Goal: Check status

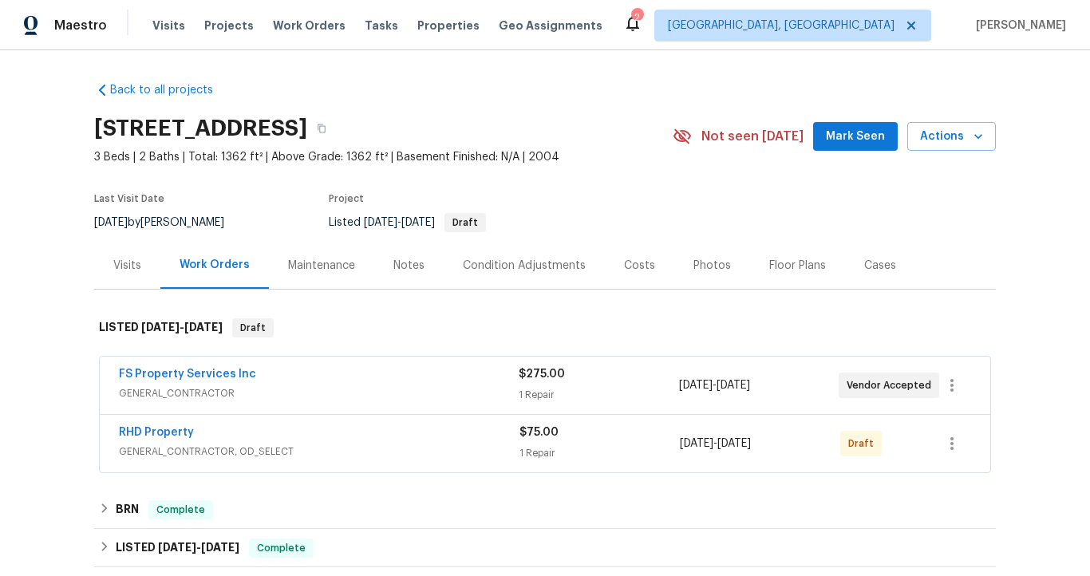
click at [115, 262] on div "Visits" at bounding box center [127, 266] width 28 height 16
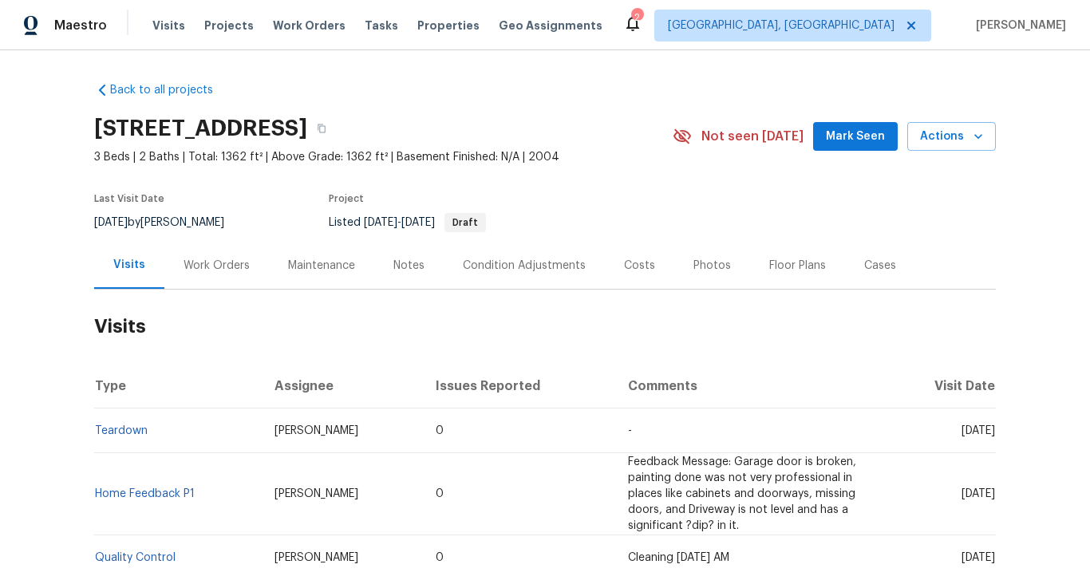
click at [190, 265] on div "Work Orders" at bounding box center [217, 266] width 66 height 16
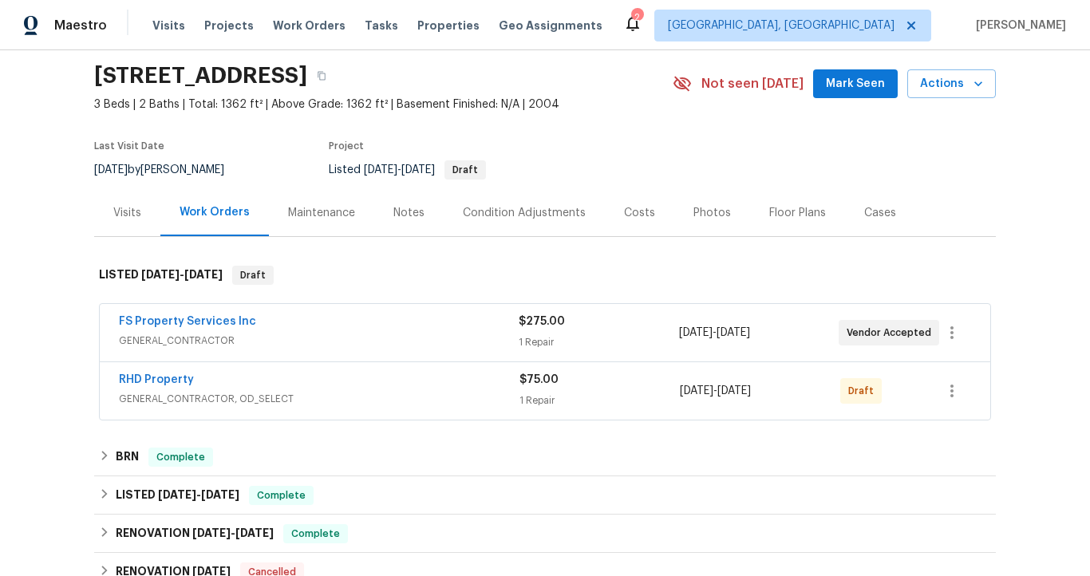
scroll to position [68, 0]
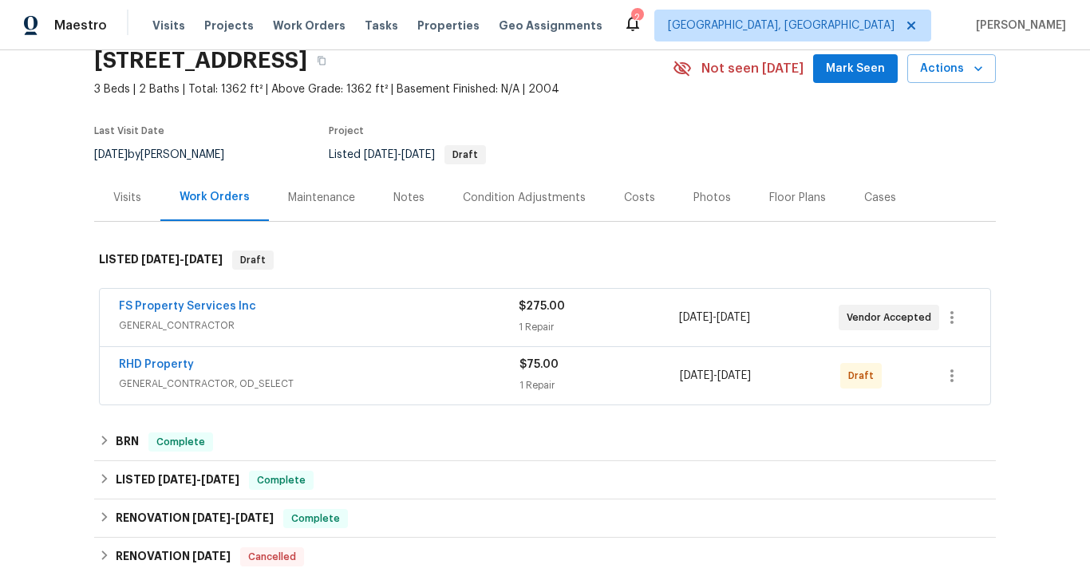
click at [379, 331] on span "GENERAL_CONTRACTOR" at bounding box center [319, 326] width 400 height 16
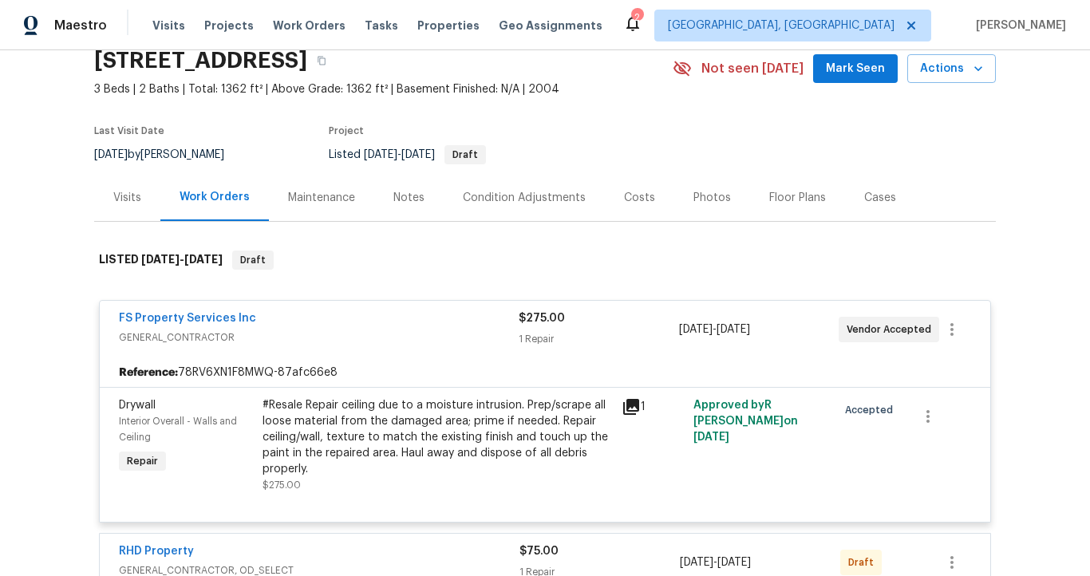
click at [378, 334] on span "GENERAL_CONTRACTOR" at bounding box center [319, 338] width 400 height 16
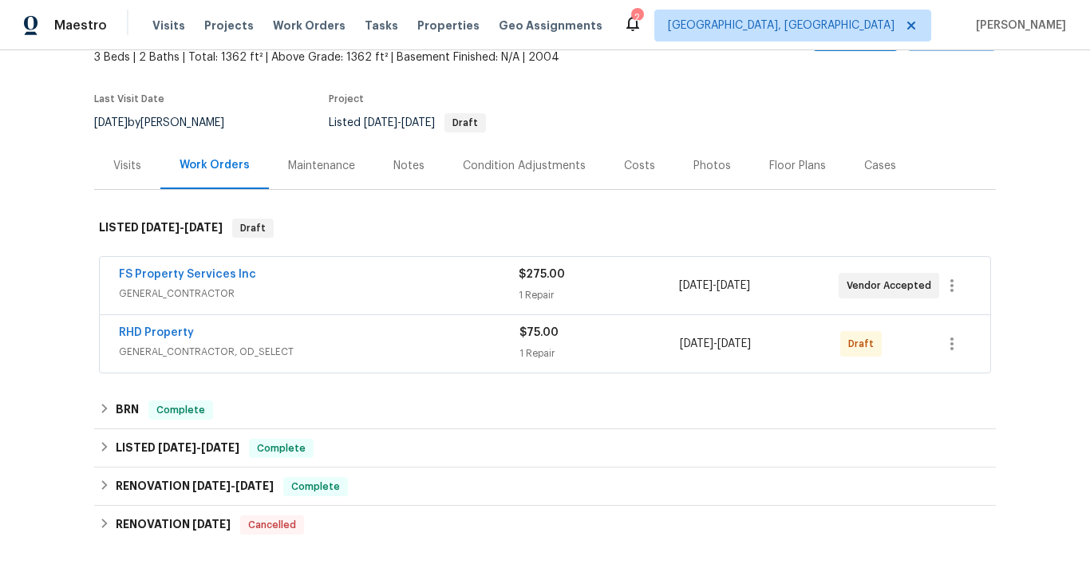
scroll to position [132, 0]
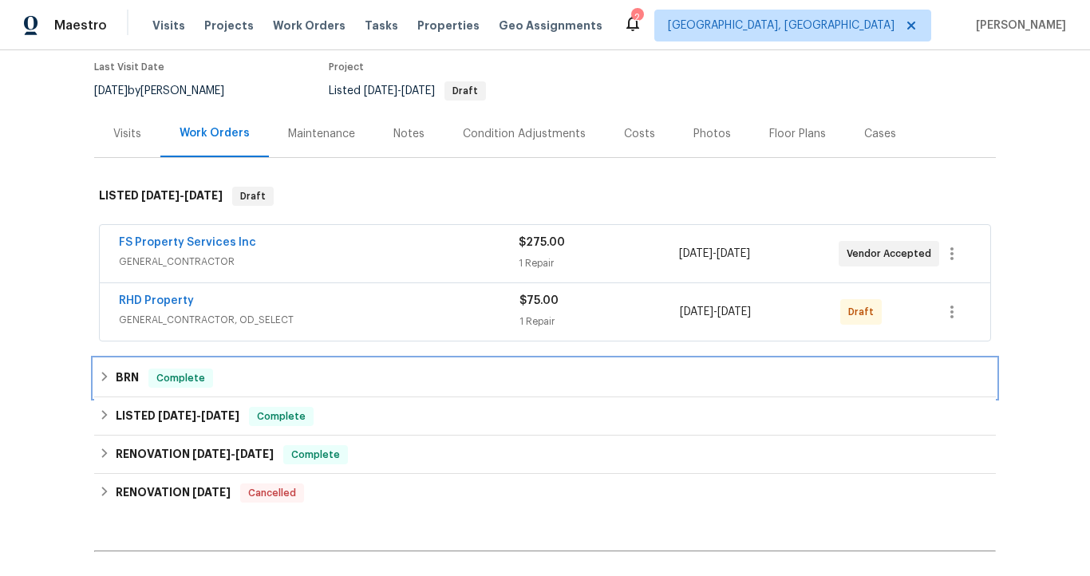
click at [216, 364] on div "BRN Complete" at bounding box center [545, 378] width 902 height 38
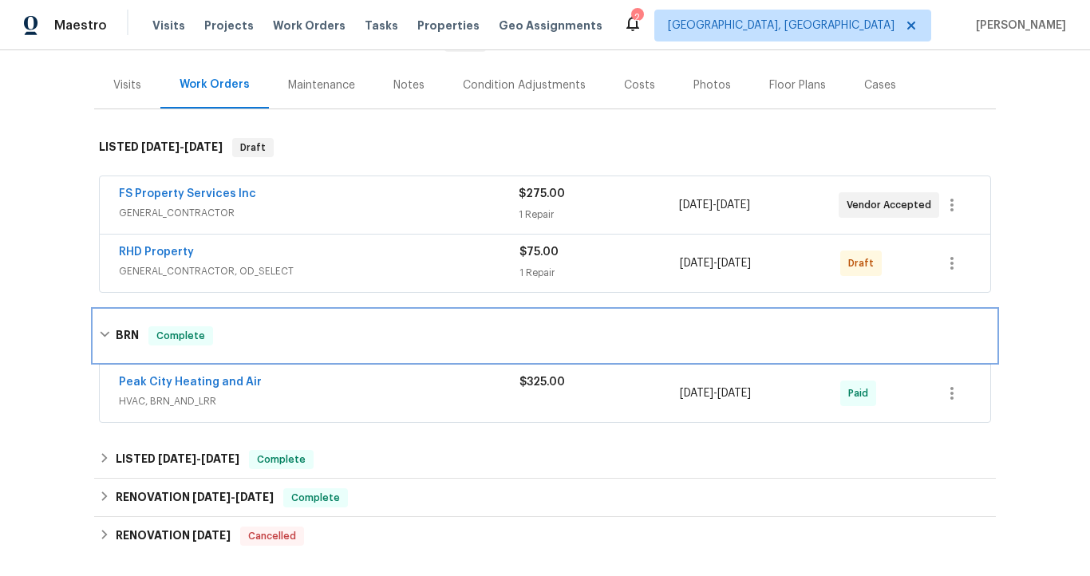
scroll to position [184, 0]
